Goal: Information Seeking & Learning: Understand process/instructions

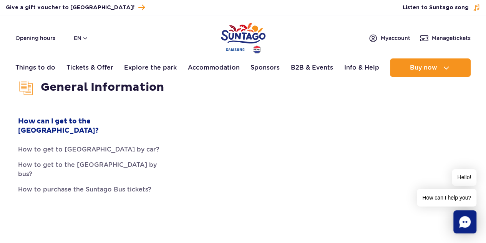
scroll to position [160, 0]
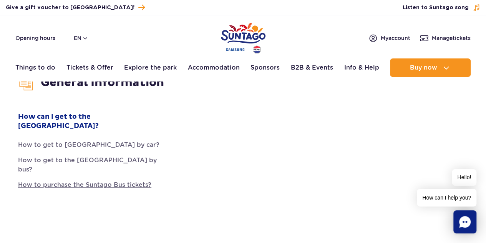
click at [132, 180] on link "How to purchase the Suntago Bus tickets?" at bounding box center [89, 184] width 142 height 9
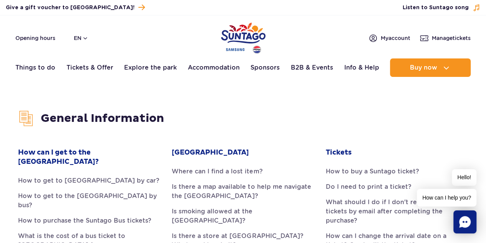
scroll to position [122, 0]
click at [89, 69] on link "Tickets & Offer" at bounding box center [89, 67] width 47 height 18
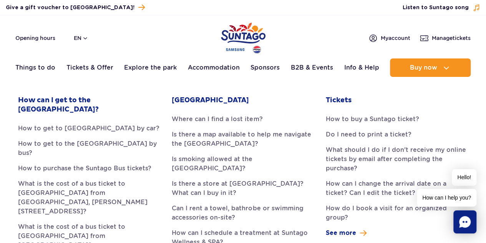
scroll to position [175, 0]
click at [355, 116] on link "How to buy a Suntago ticket?" at bounding box center [397, 118] width 142 height 9
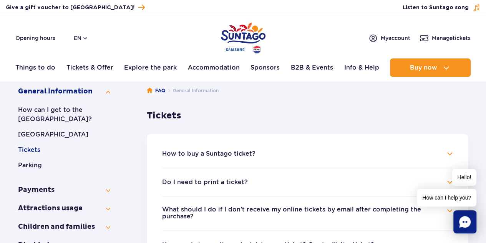
scroll to position [99, 0]
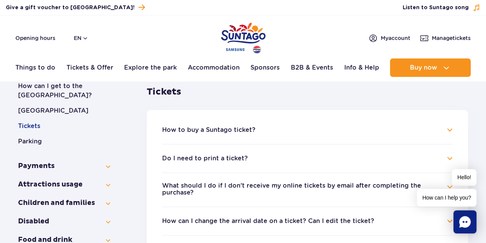
click at [217, 126] on button "How to buy a Suntago ticket?" at bounding box center [208, 129] width 93 height 7
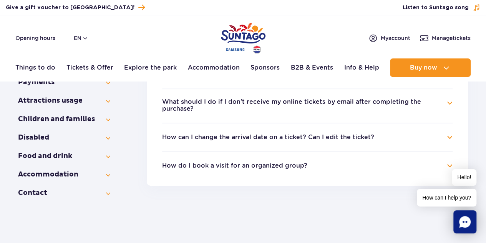
scroll to position [135, 0]
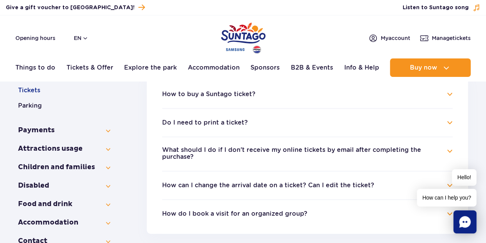
click at [231, 98] on h4 "How to buy a Suntago ticket?" at bounding box center [307, 93] width 290 height 9
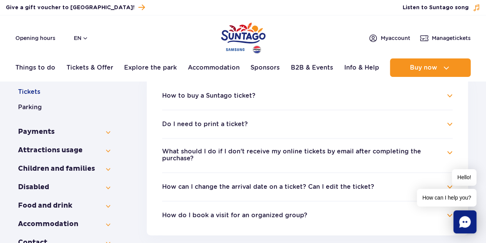
scroll to position [132, 0]
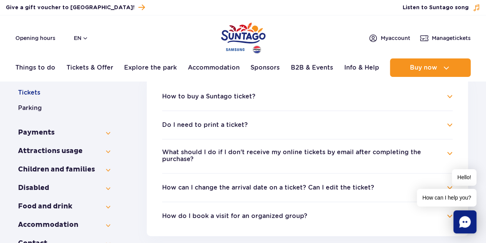
click at [244, 94] on button "How to buy a Suntago ticket?" at bounding box center [208, 96] width 93 height 7
click at [274, 102] on li "How to buy a Suntago ticket? The entrance tickets can be purchased both in pers…" at bounding box center [307, 101] width 290 height 18
click at [238, 93] on button "How to buy a Suntago ticket?" at bounding box center [208, 96] width 93 height 7
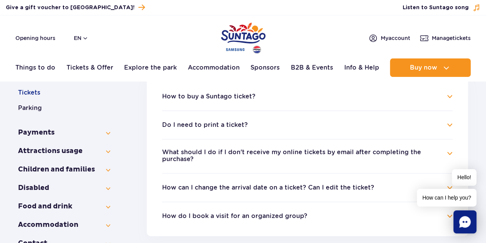
click at [447, 94] on h4 "How to buy a Suntago ticket?" at bounding box center [307, 96] width 290 height 9
click at [248, 98] on button "How to buy a Suntago ticket?" at bounding box center [208, 96] width 93 height 7
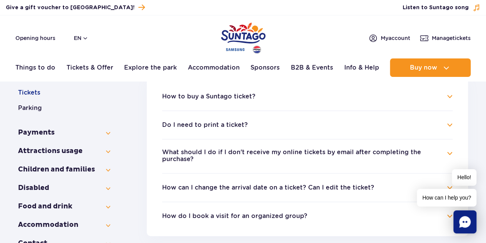
click at [281, 91] on ul "How to buy a Suntago ticket? The entrance tickets can be purchased both in pers…" at bounding box center [307, 155] width 321 height 159
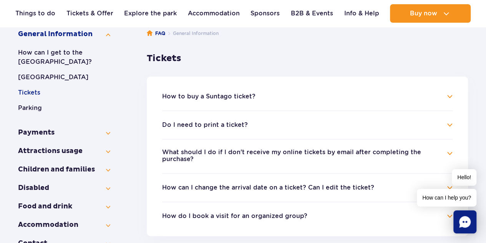
click at [449, 95] on h4 "How to buy a Suntago ticket?" at bounding box center [307, 96] width 290 height 9
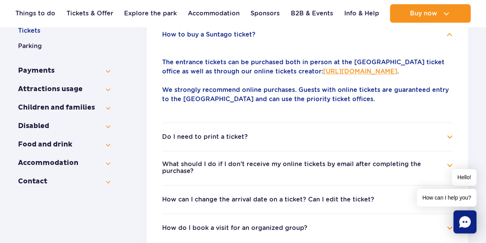
scroll to position [195, 0]
click at [446, 135] on h4 "Do I need to print a ticket?" at bounding box center [307, 136] width 290 height 9
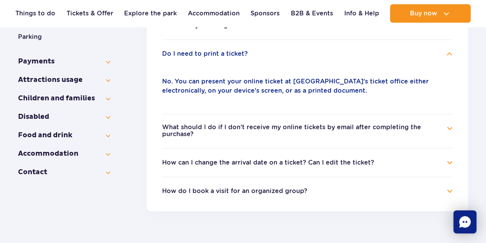
scroll to position [204, 0]
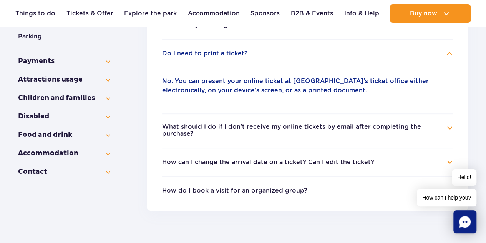
click at [449, 132] on h4 "What should I do if I don't receive my online tickets by email after completing…" at bounding box center [307, 130] width 290 height 15
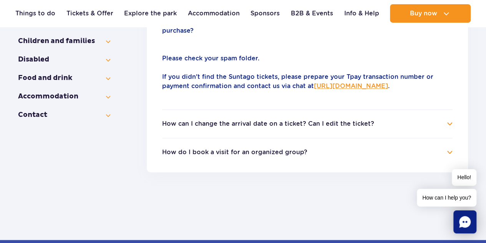
scroll to position [261, 0]
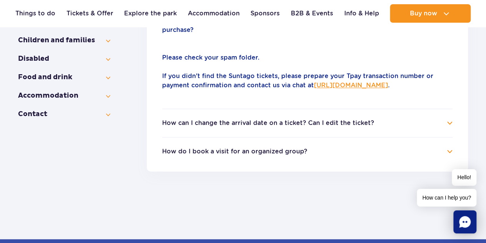
click at [451, 122] on h4 "How can I change the arrival date on a ticket? Can I edit the ticket?" at bounding box center [307, 122] width 290 height 9
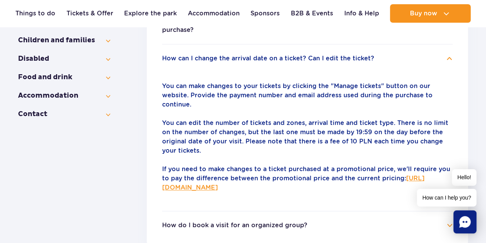
scroll to position [280, 0]
